Goal: Task Accomplishment & Management: Manage account settings

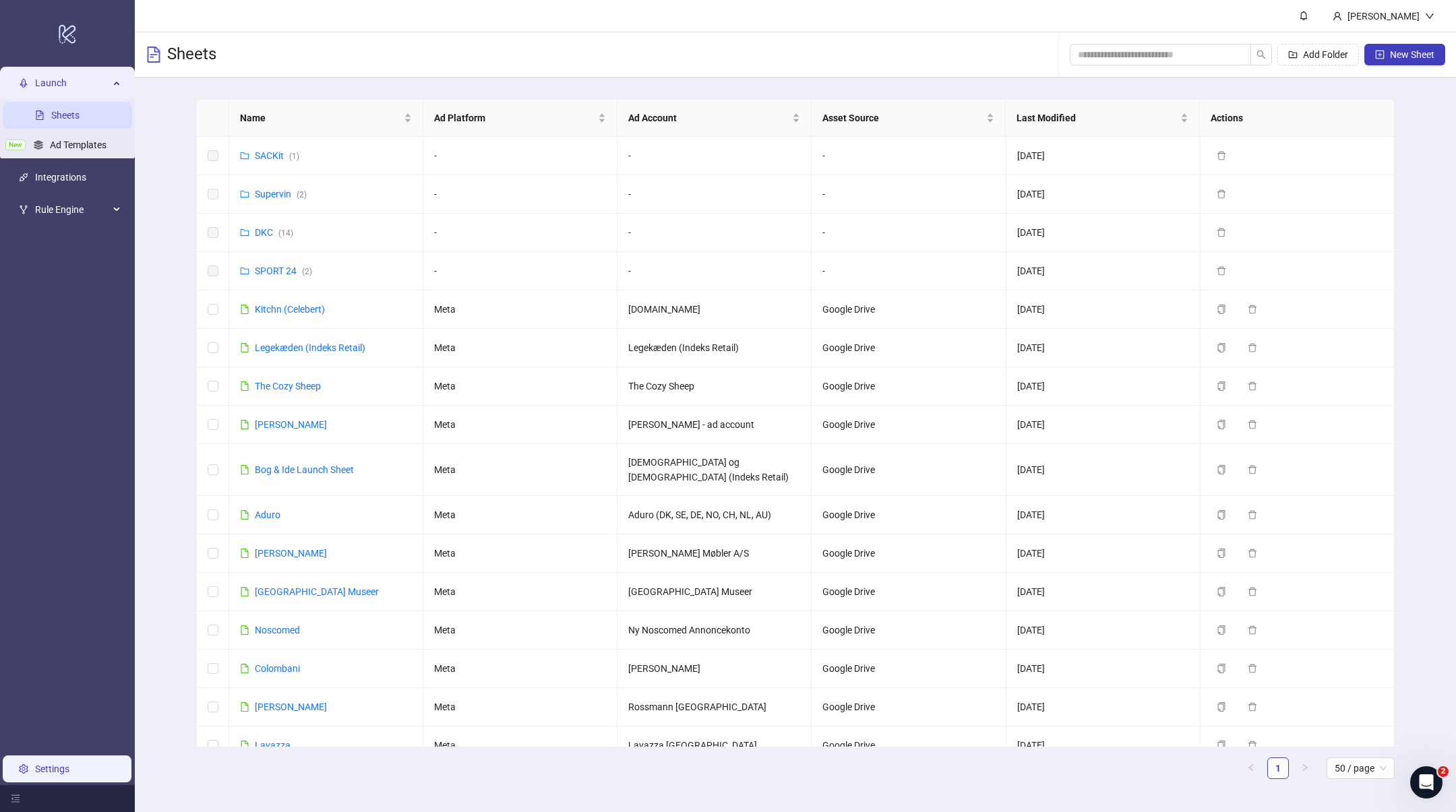
click at [57, 773] on link "Settings" at bounding box center [52, 768] width 34 height 11
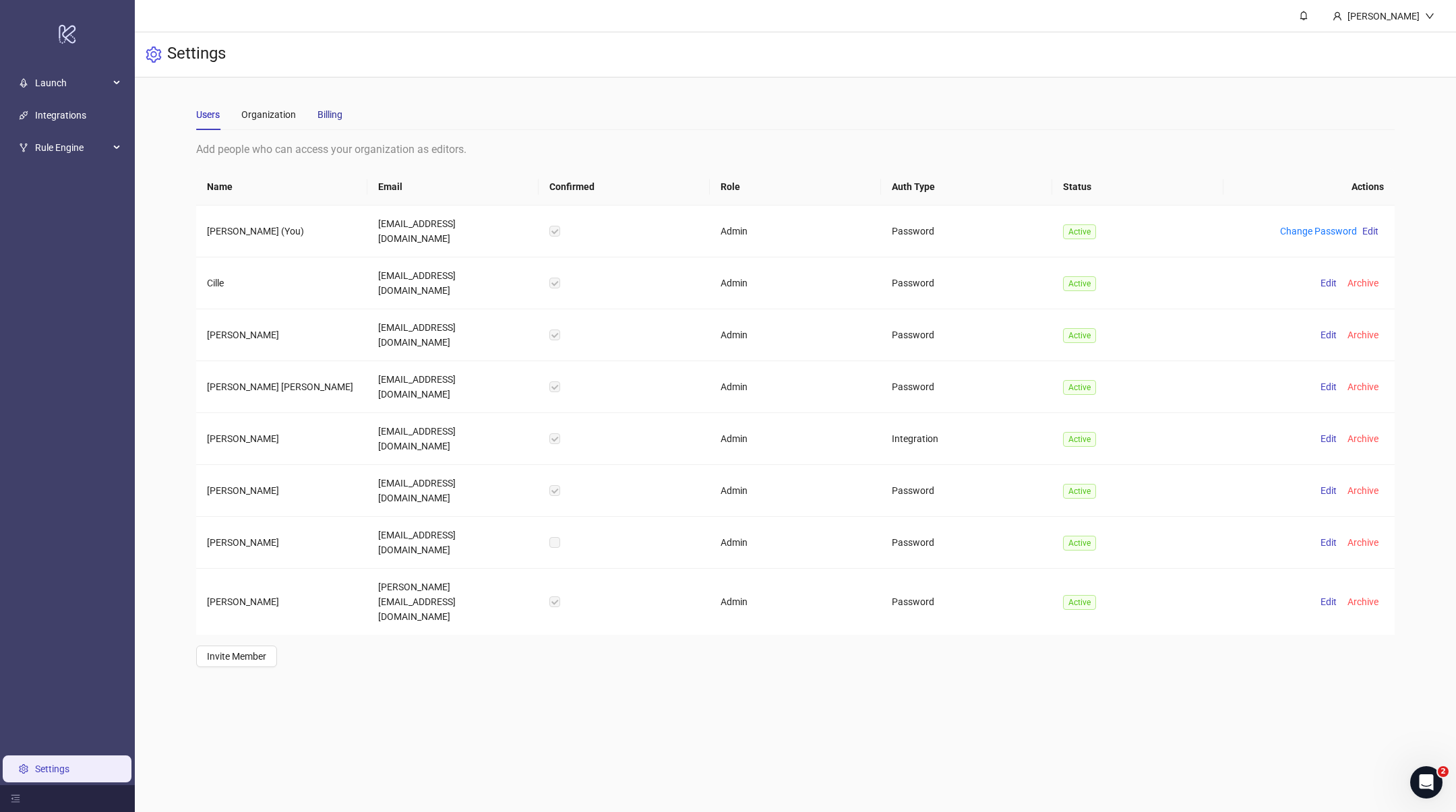
click at [320, 114] on div "Billing" at bounding box center [329, 114] width 25 height 15
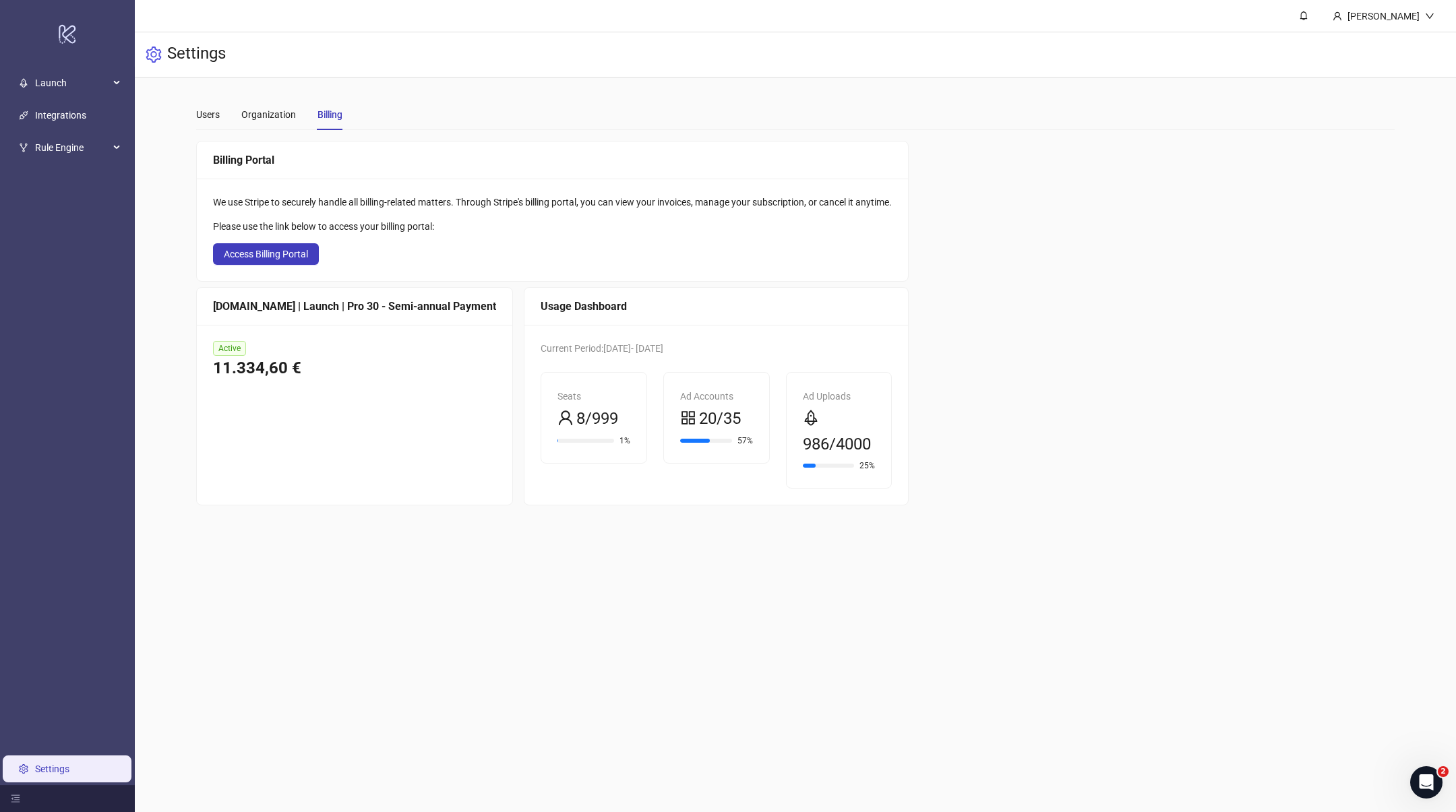
click at [1186, 322] on div "Billing Portal We use Stripe to securely handle all billing-related matters. Th…" at bounding box center [795, 322] width 1198 height 364
click at [699, 418] on span "20/35" at bounding box center [720, 419] width 42 height 26
click at [696, 385] on div "Ad Accounts 20/35 57%" at bounding box center [716, 417] width 105 height 90
click at [87, 88] on span "Launch" at bounding box center [72, 83] width 74 height 27
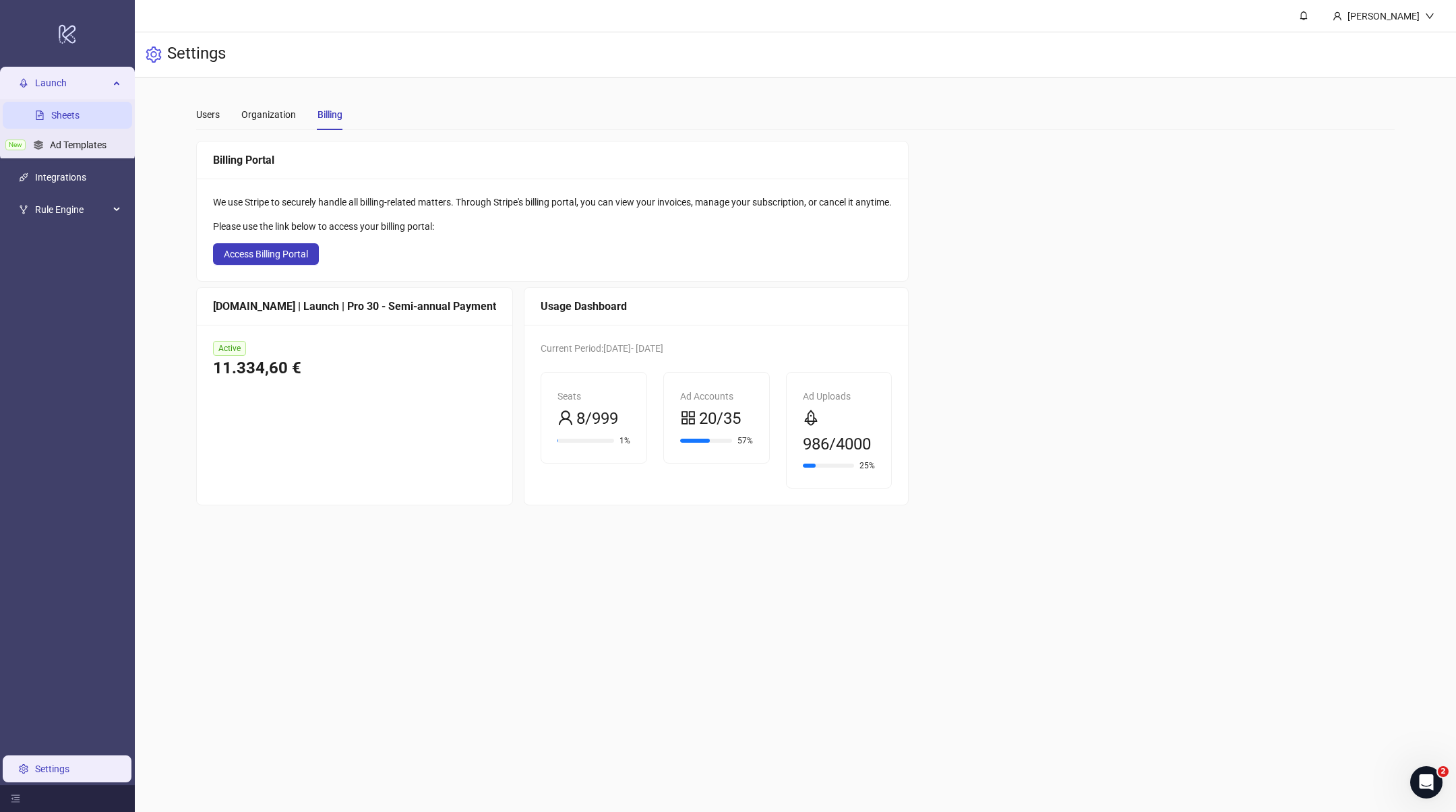
click at [62, 114] on link "Sheets" at bounding box center [65, 115] width 28 height 11
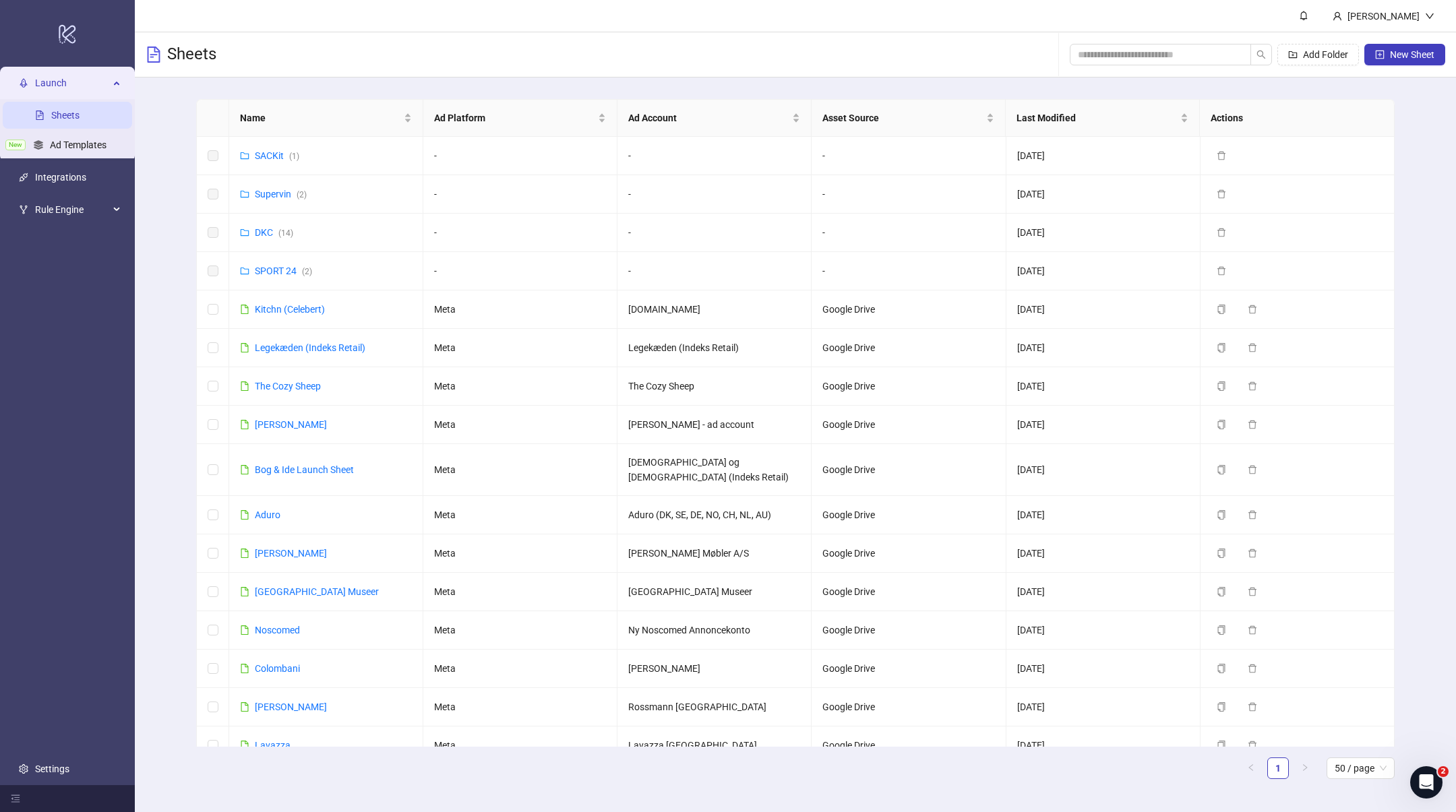
click at [510, 25] on header "[PERSON_NAME]" at bounding box center [795, 16] width 1321 height 32
